Goal: Navigation & Orientation: Understand site structure

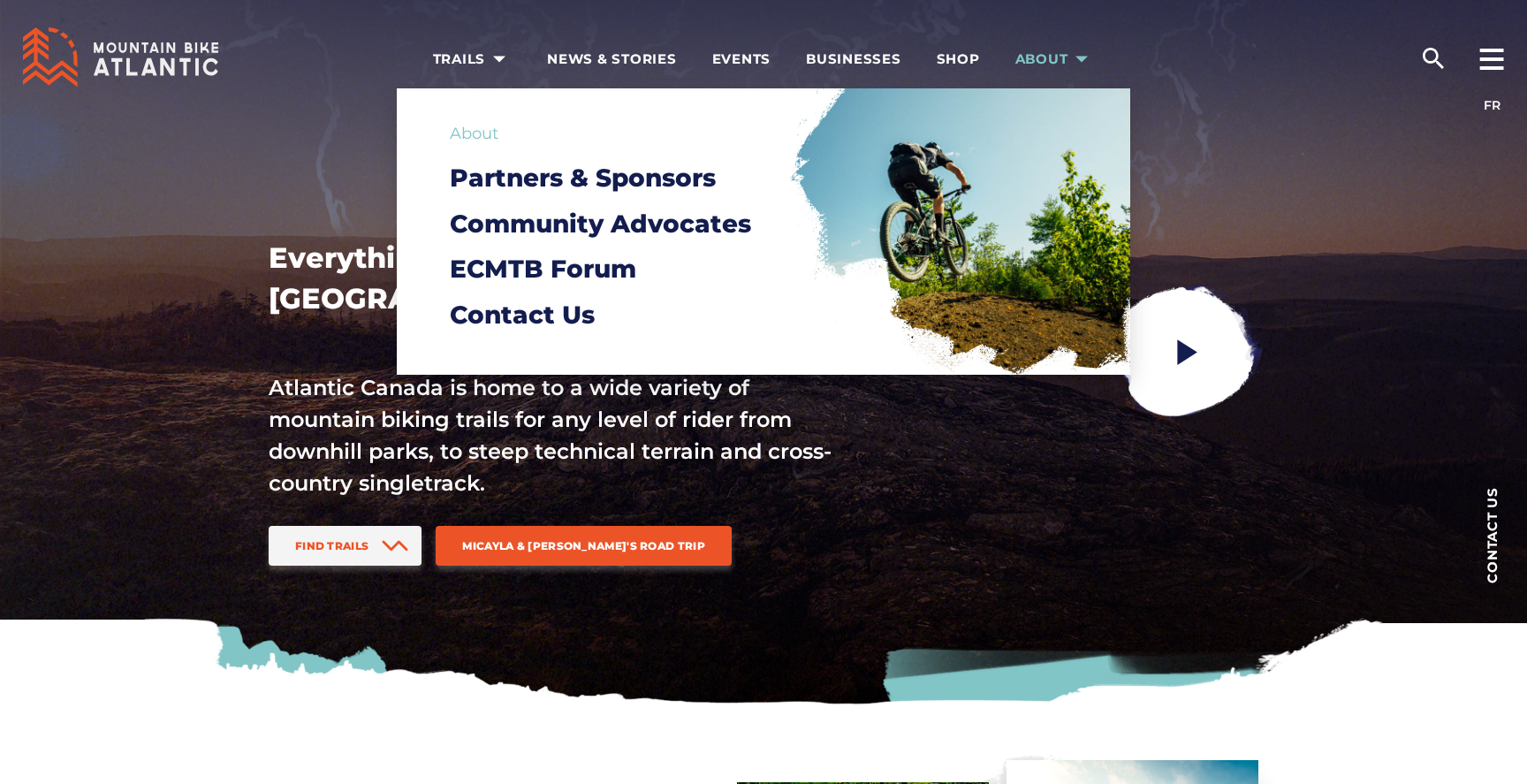
click at [1049, 67] on span "About" at bounding box center [1055, 58] width 79 height 17
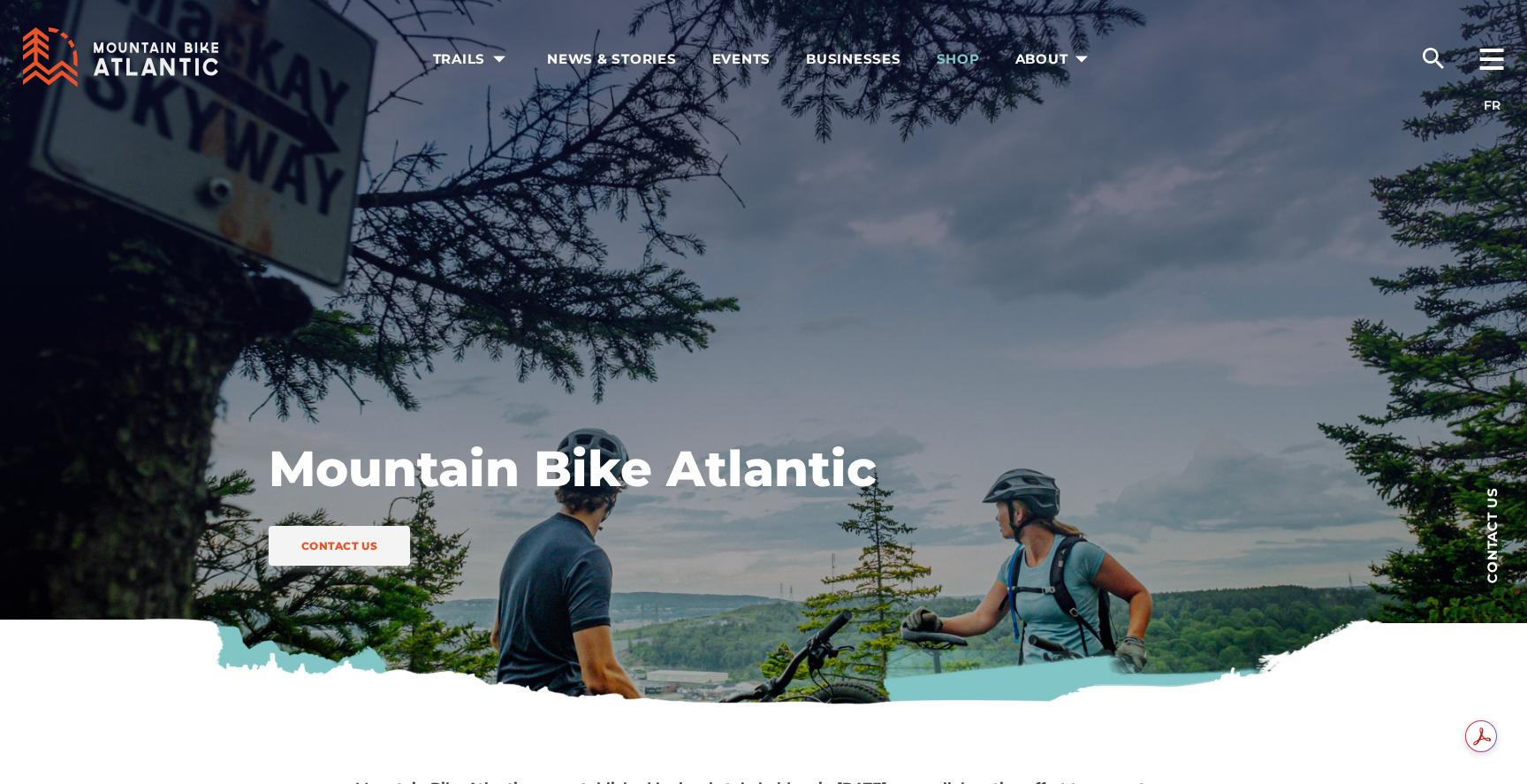
click at [954, 64] on span "Shop" at bounding box center [957, 58] width 43 height 17
click at [739, 67] on span "Events" at bounding box center [741, 58] width 59 height 17
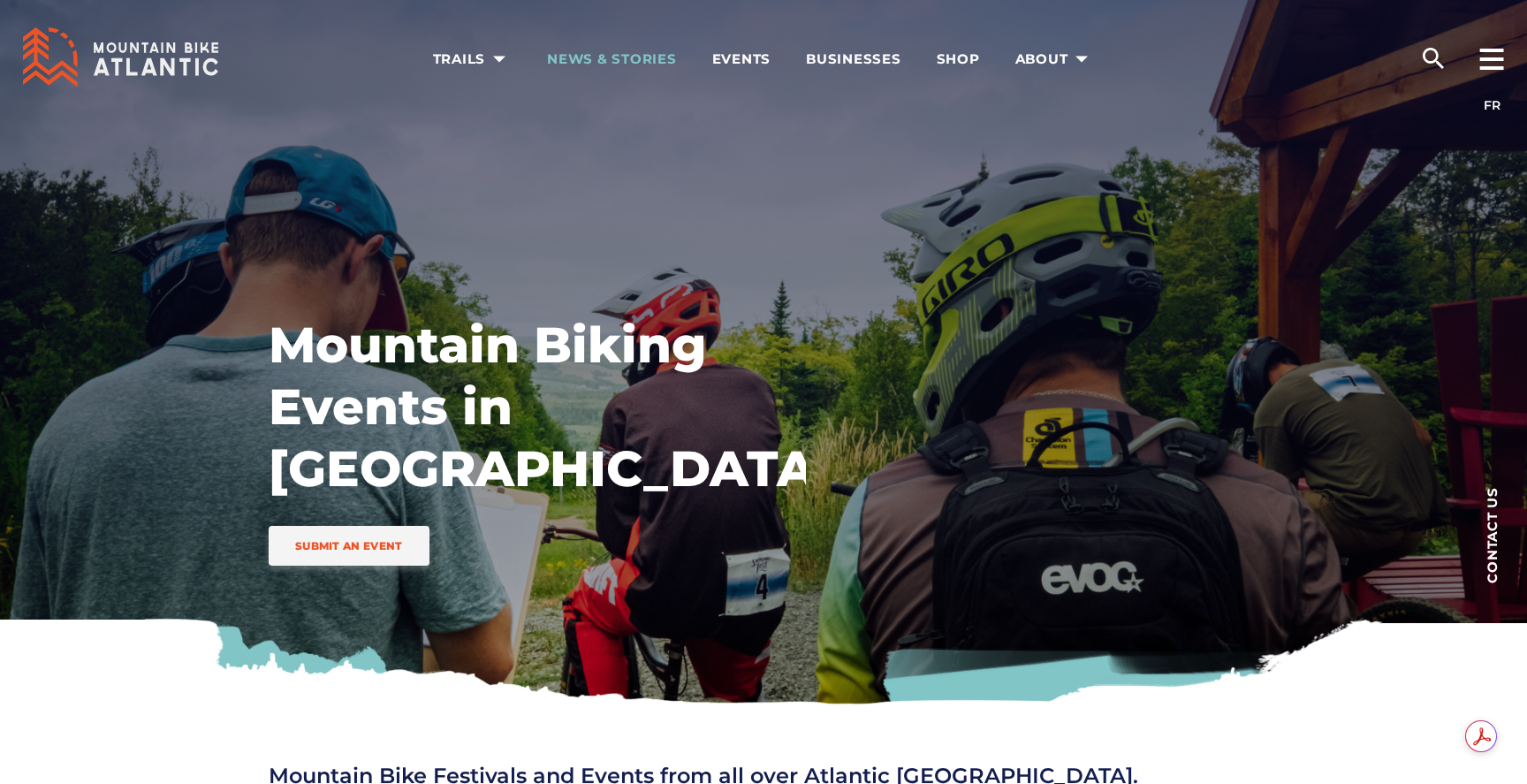
click at [583, 57] on span "News & Stories" at bounding box center [612, 58] width 129 height 17
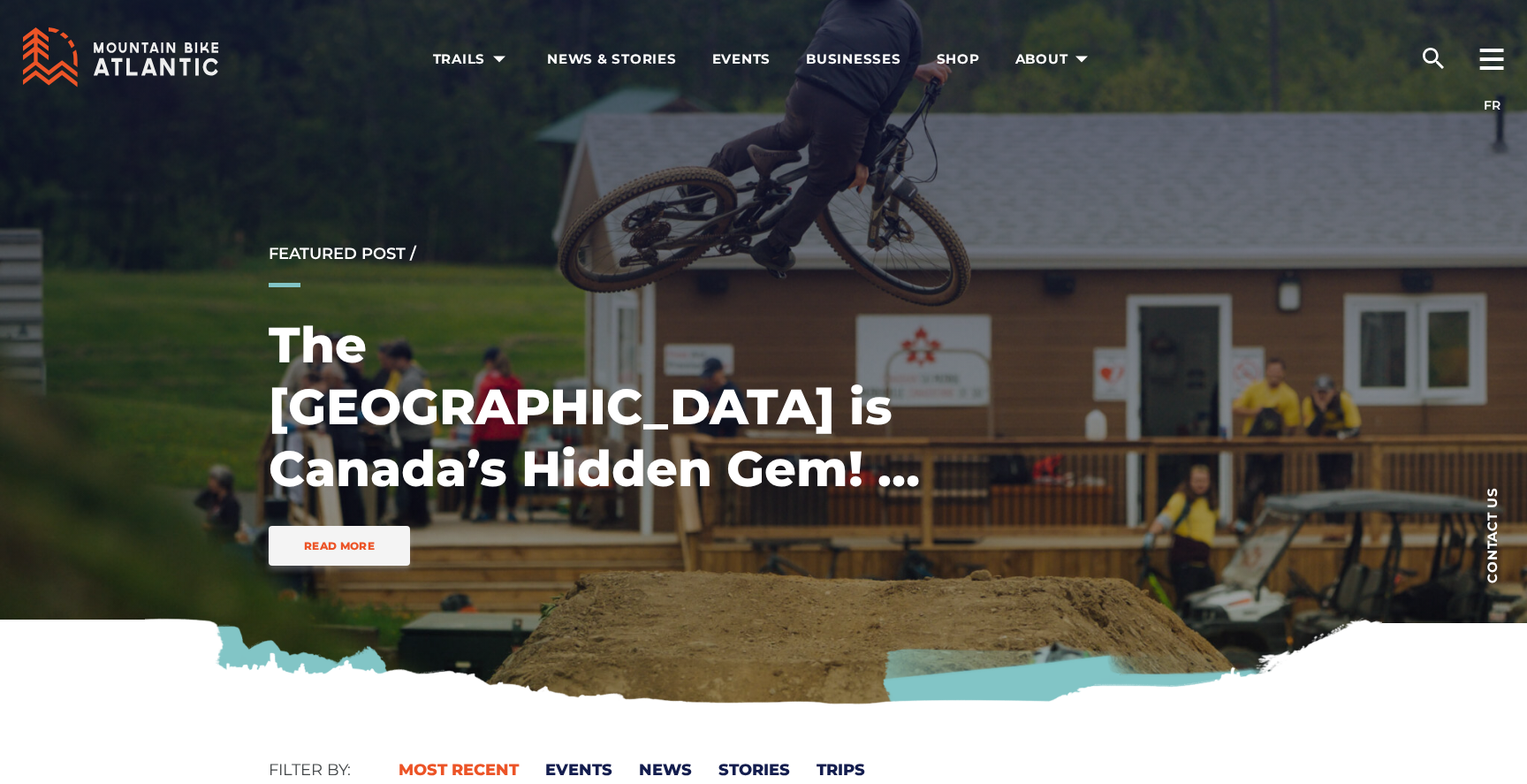
click at [133, 57] on icon at bounding box center [120, 57] width 195 height 60
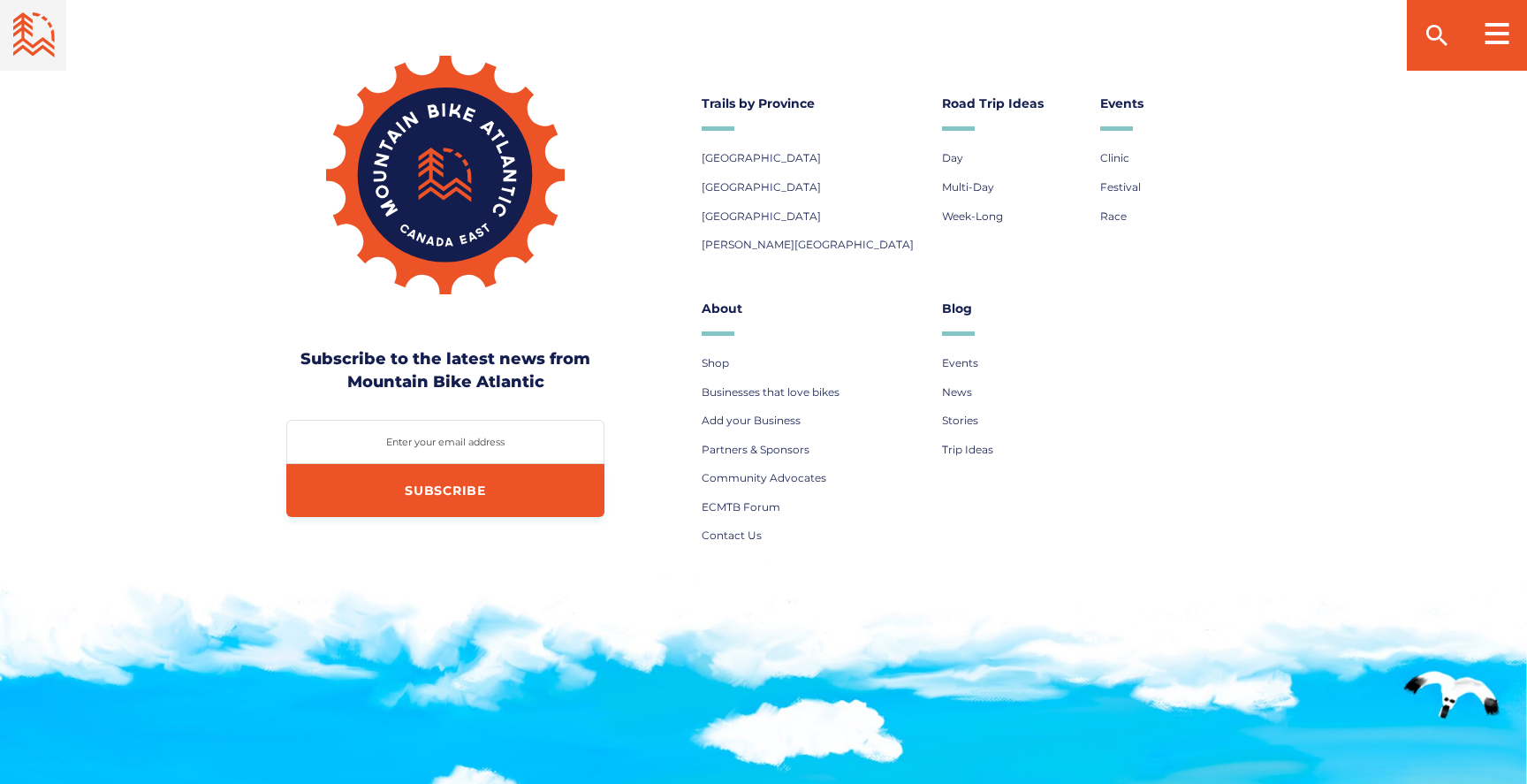
scroll to position [7239, 0]
